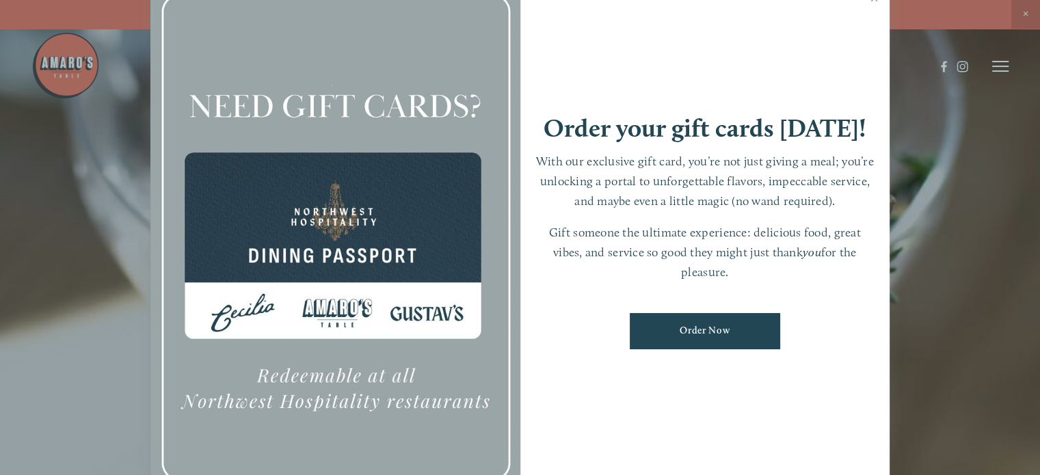
click at [1003, 65] on div at bounding box center [520, 237] width 1040 height 475
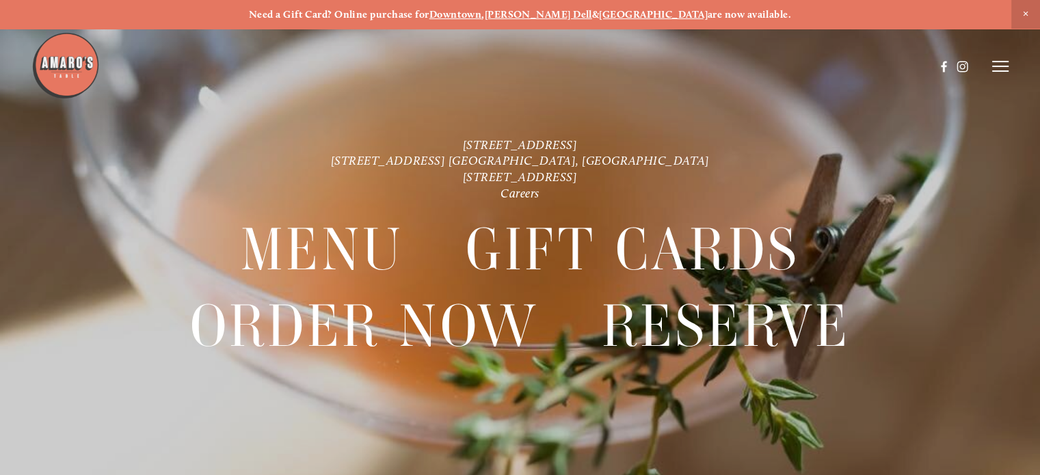
click at [1000, 68] on icon at bounding box center [1000, 66] width 16 height 12
click at [749, 65] on span "Menu" at bounding box center [754, 66] width 25 height 12
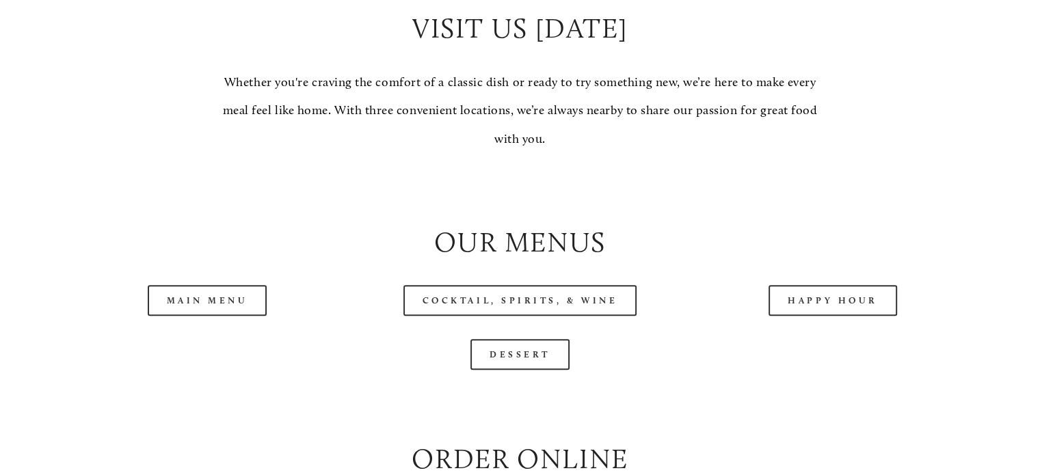
scroll to position [1299, 0]
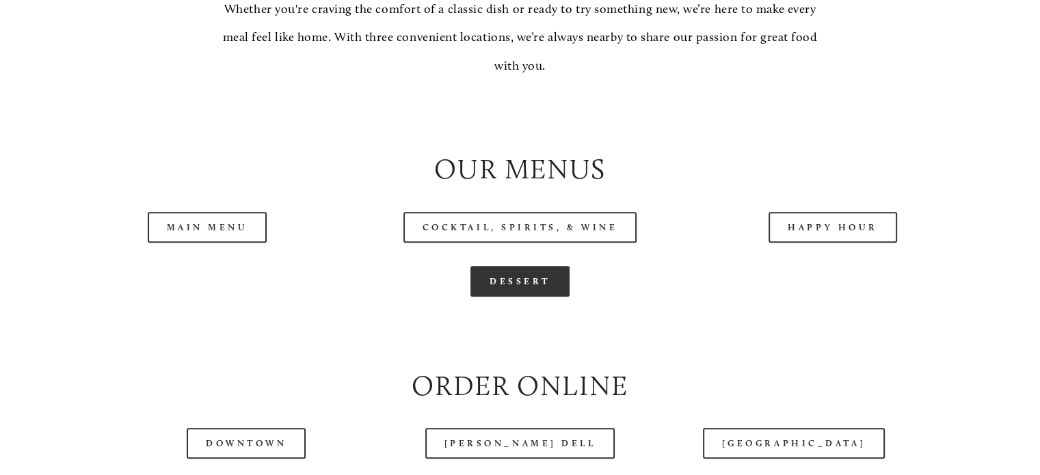
click at [543, 297] on link "Dessert" at bounding box center [519, 281] width 99 height 31
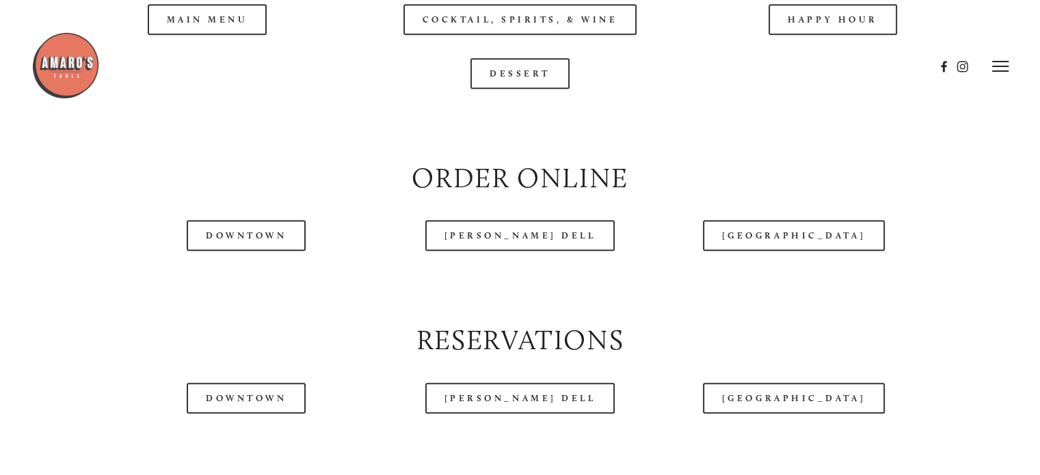
scroll to position [1435, 0]
